Goal: Navigation & Orientation: Find specific page/section

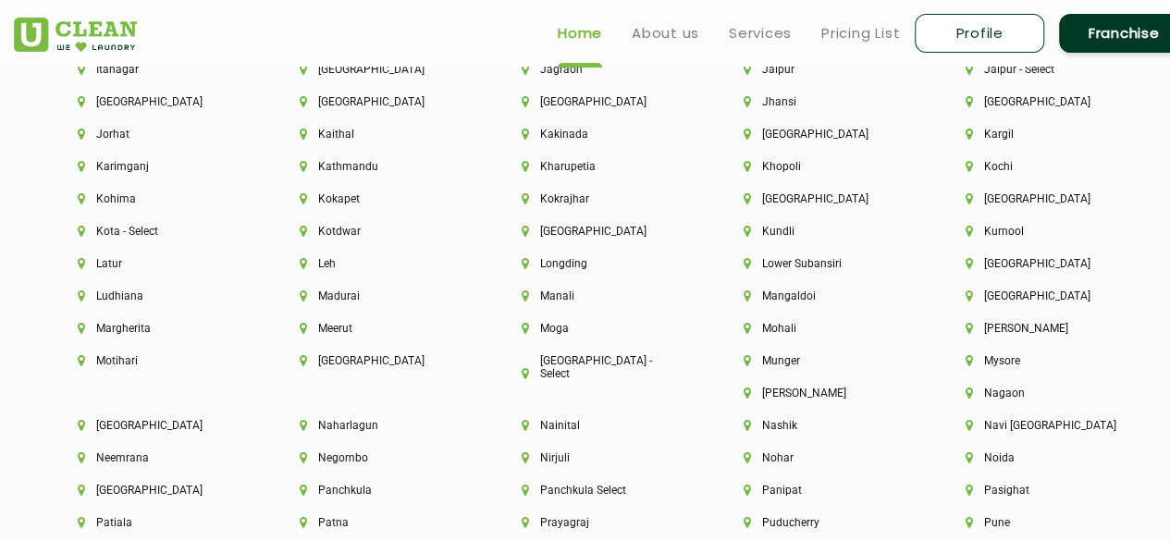
scroll to position [4432, 0]
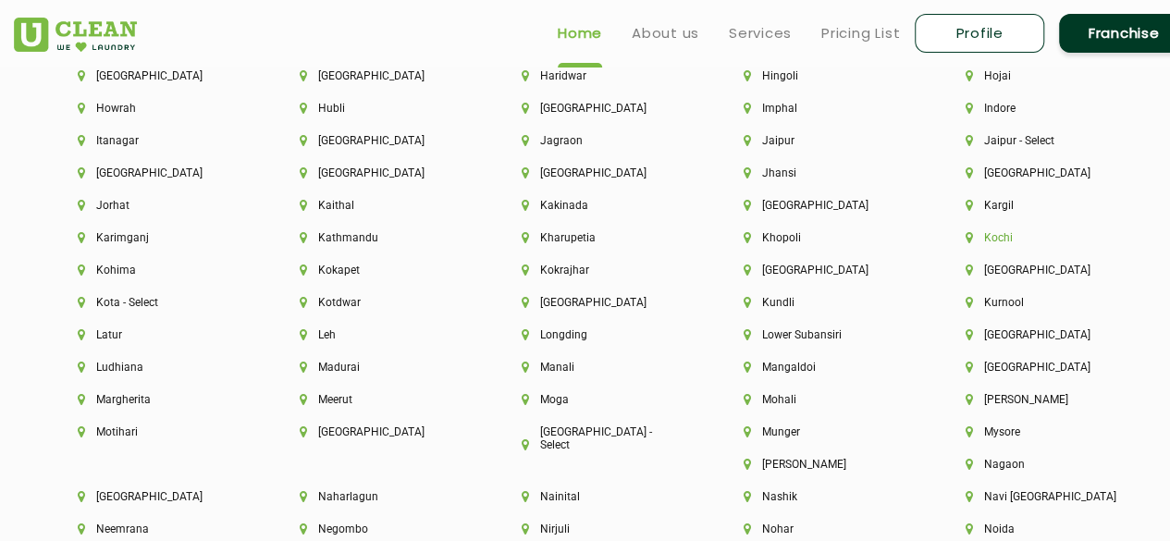
click at [1008, 244] on li "Kochi" at bounding box center [1045, 237] width 159 height 13
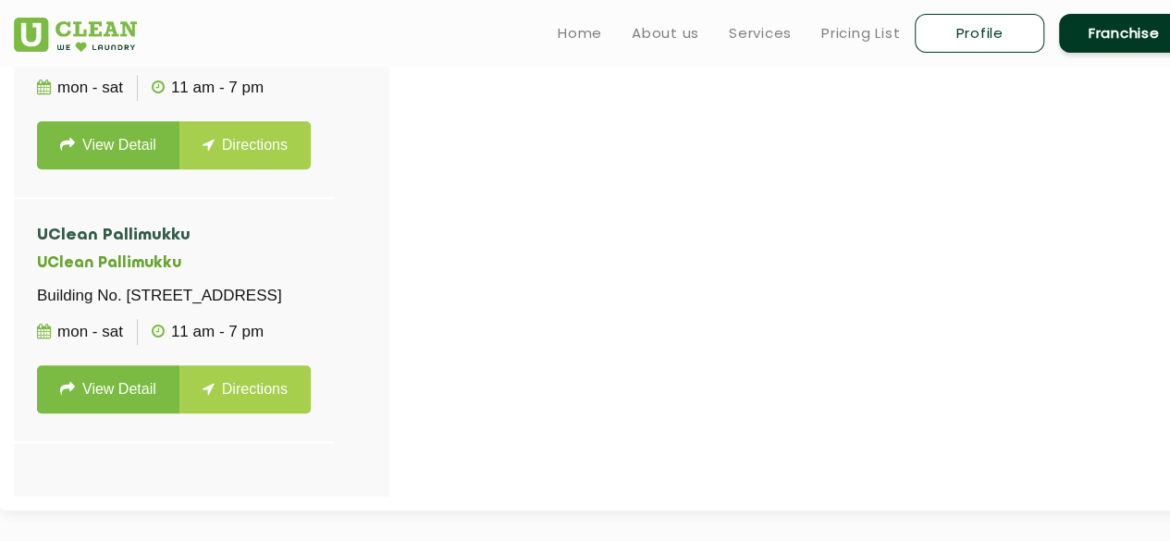
scroll to position [650, 0]
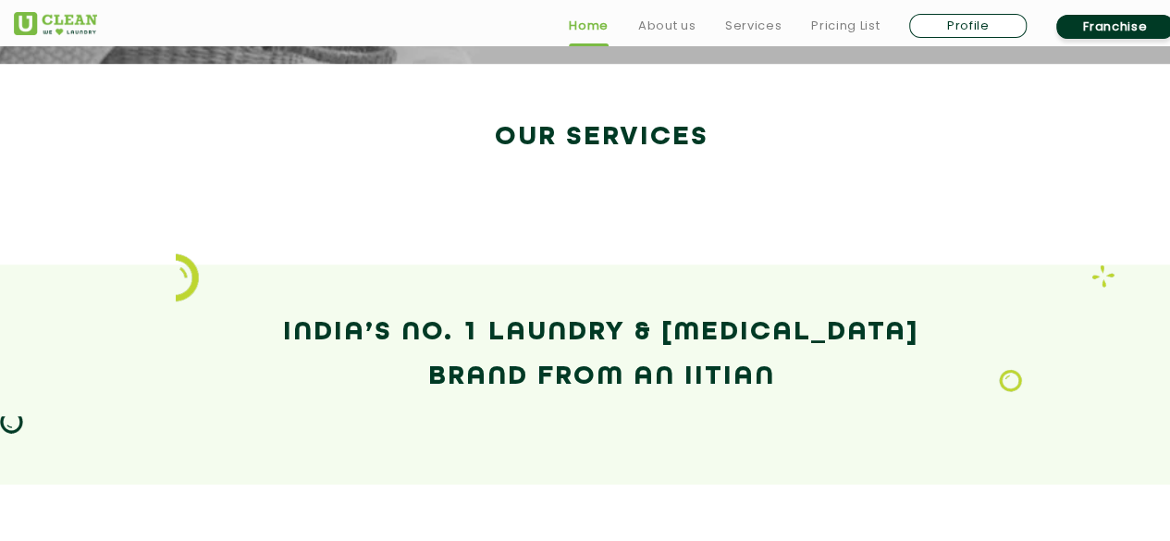
scroll to position [3199, 0]
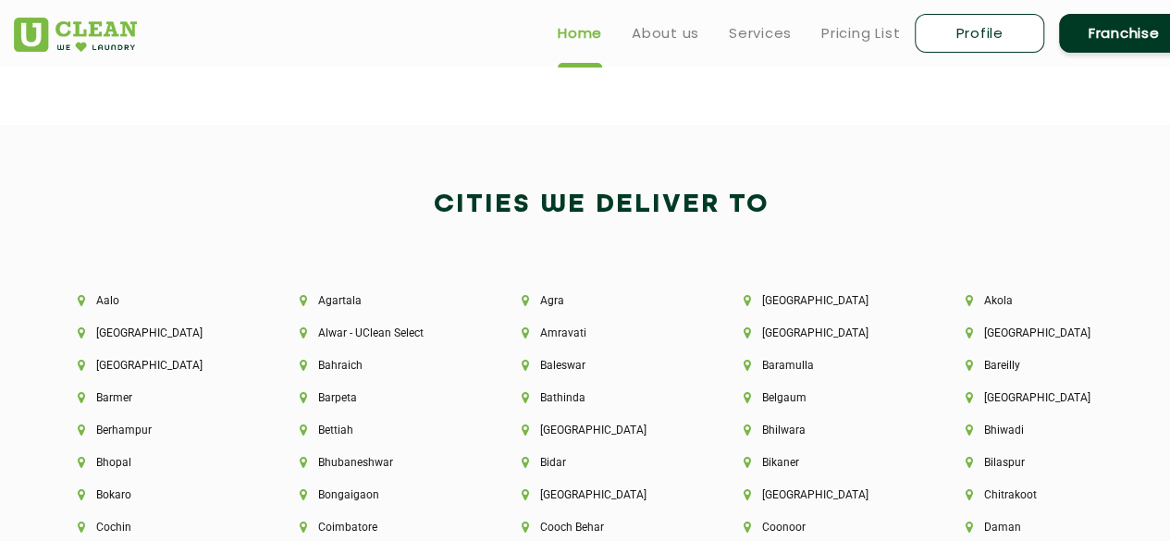
scroll to position [3755, 0]
click at [113, 338] on li "[GEOGRAPHIC_DATA]" at bounding box center [157, 332] width 159 height 13
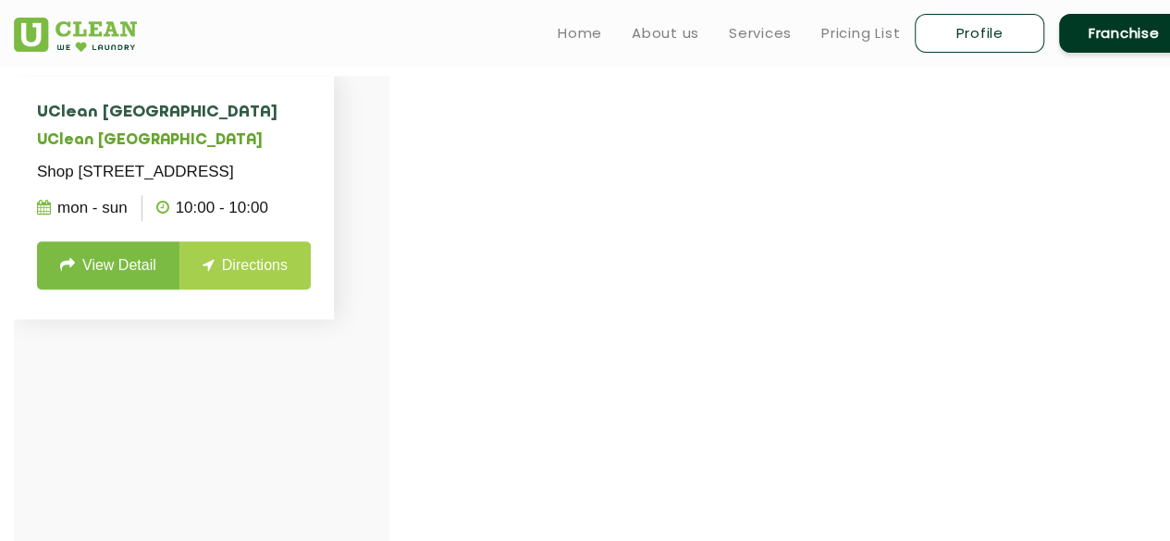
scroll to position [519, 0]
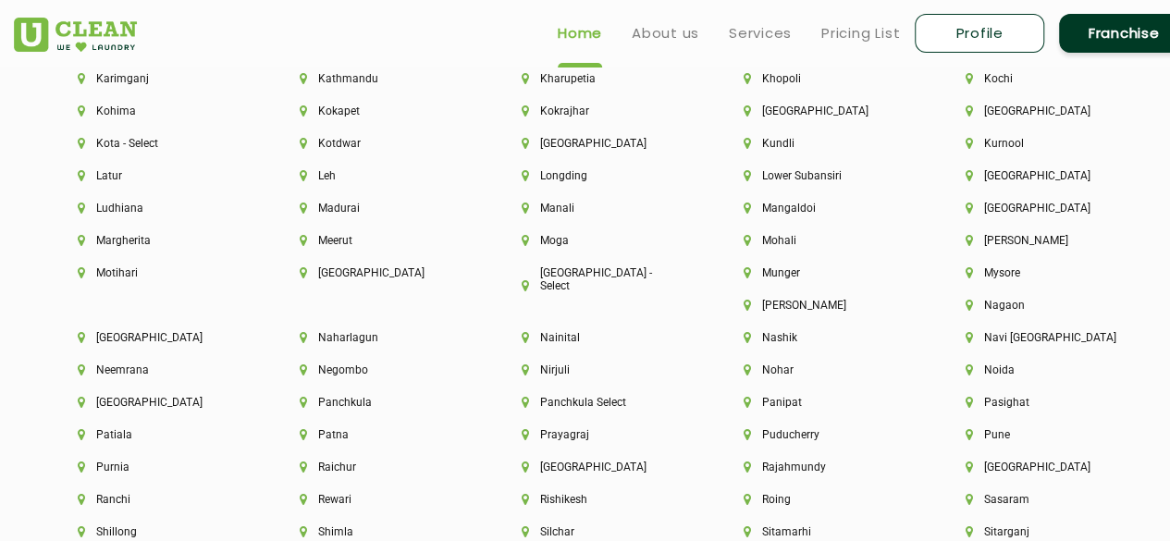
scroll to position [4590, 0]
